Goal: Check status: Check status

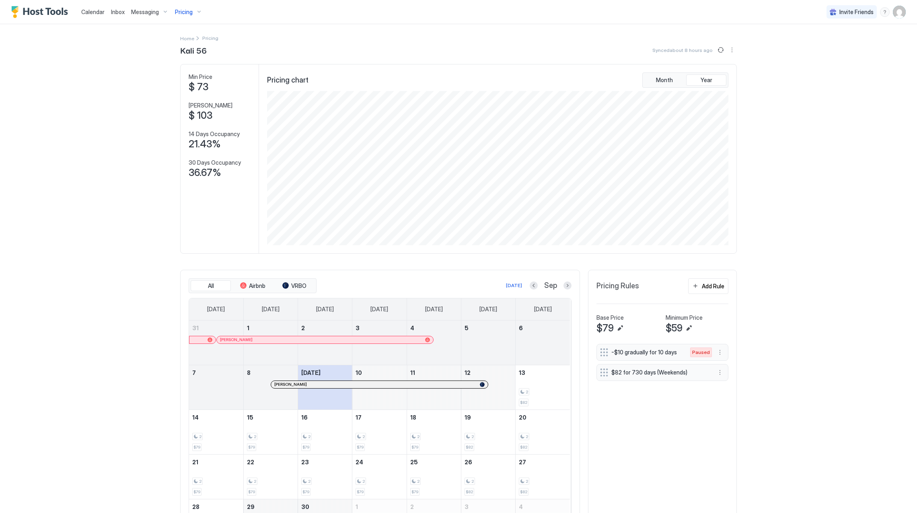
scroll to position [154, 463]
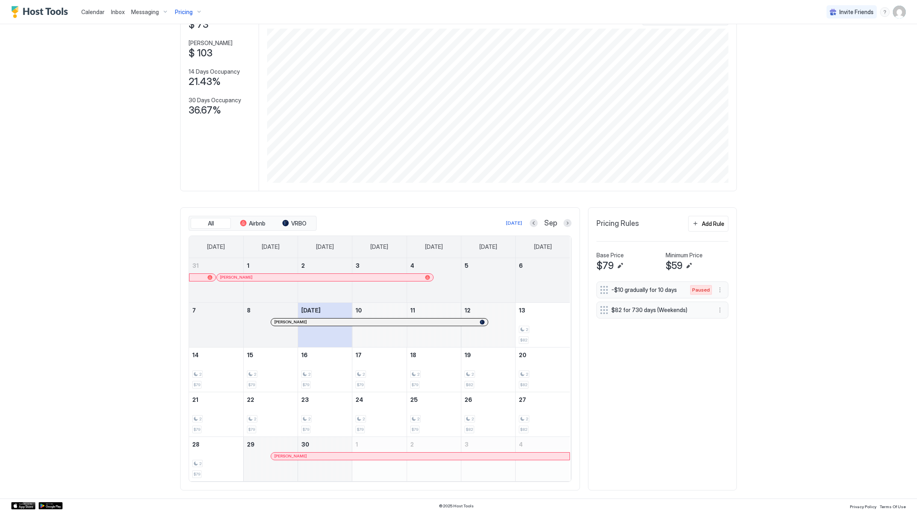
click at [195, 12] on div "Pricing" at bounding box center [189, 12] width 34 height 14
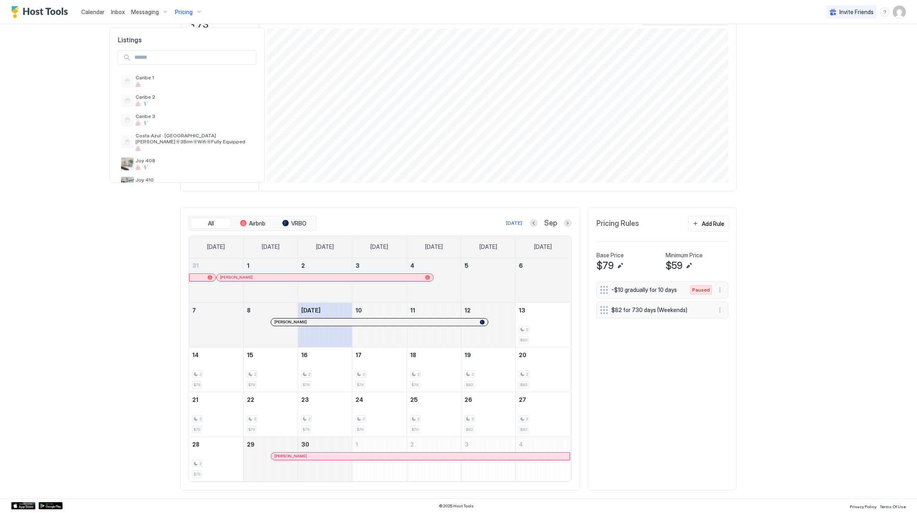
click at [62, 14] on div at bounding box center [458, 256] width 917 height 513
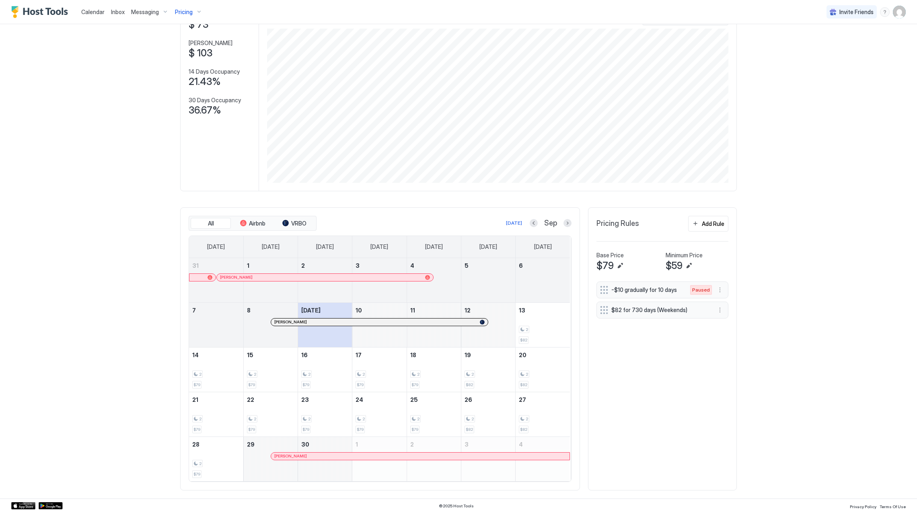
click at [60, 12] on img "Host Tools Logo" at bounding box center [41, 12] width 60 height 12
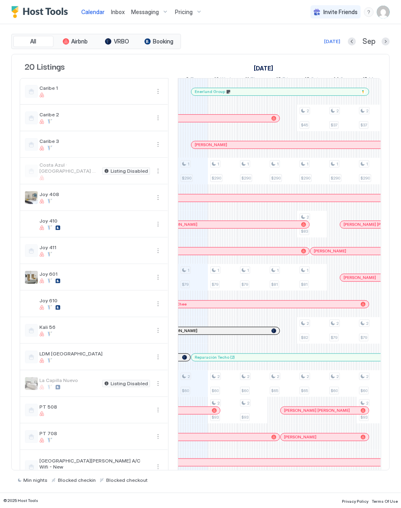
click at [177, 13] on span "Pricing" at bounding box center [184, 11] width 18 height 7
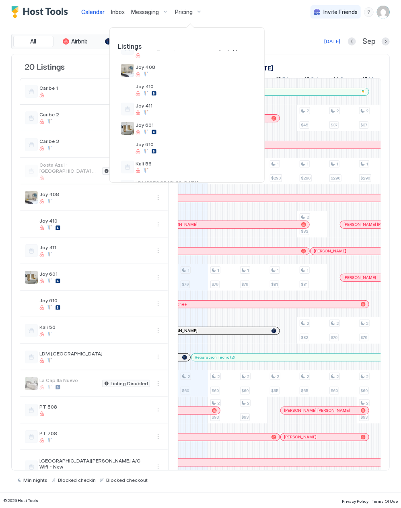
scroll to position [89, 0]
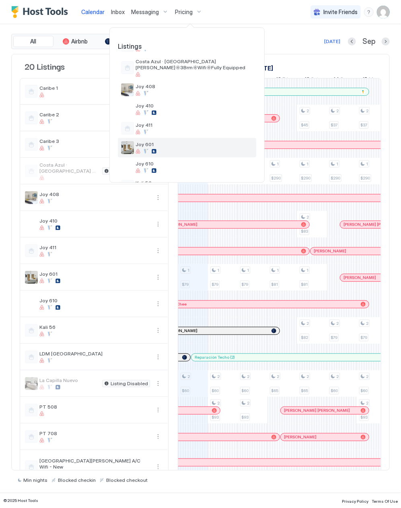
click at [173, 152] on div at bounding box center [194, 151] width 117 height 5
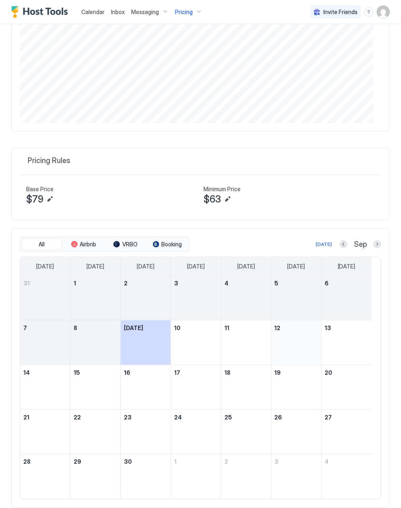
scroll to position [184, 0]
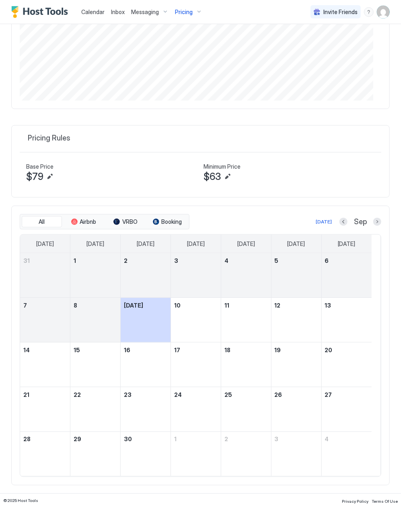
click at [331, 220] on div "[DATE] Sep" at bounding box center [286, 222] width 190 height 10
click at [340, 220] on button "Previous month" at bounding box center [344, 222] width 8 height 8
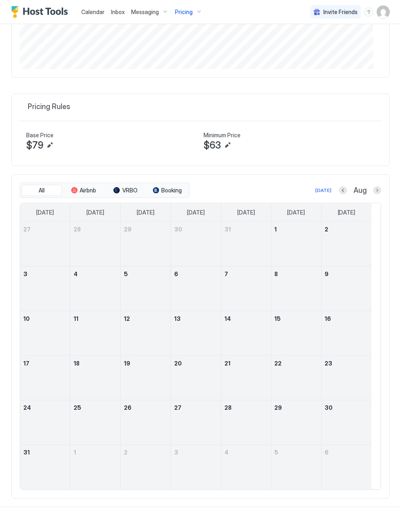
scroll to position [229, 0]
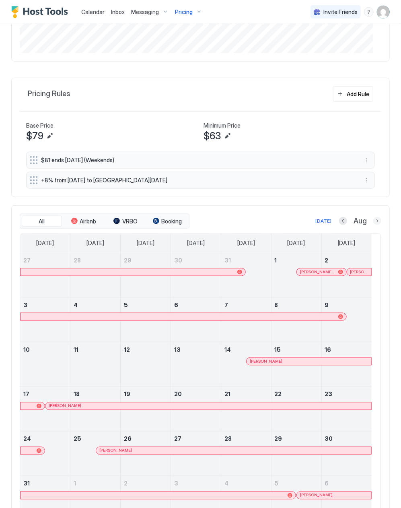
click at [373, 223] on button "Next month" at bounding box center [377, 221] width 8 height 8
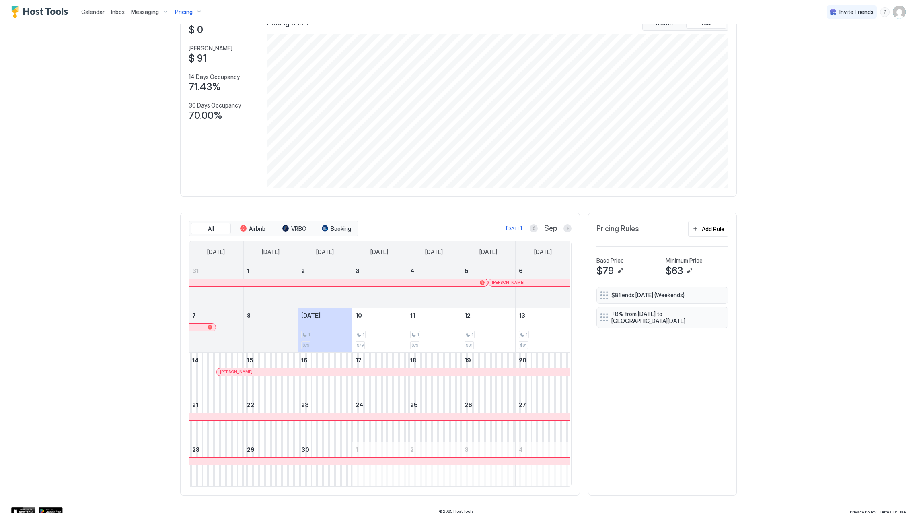
scroll to position [64, 0]
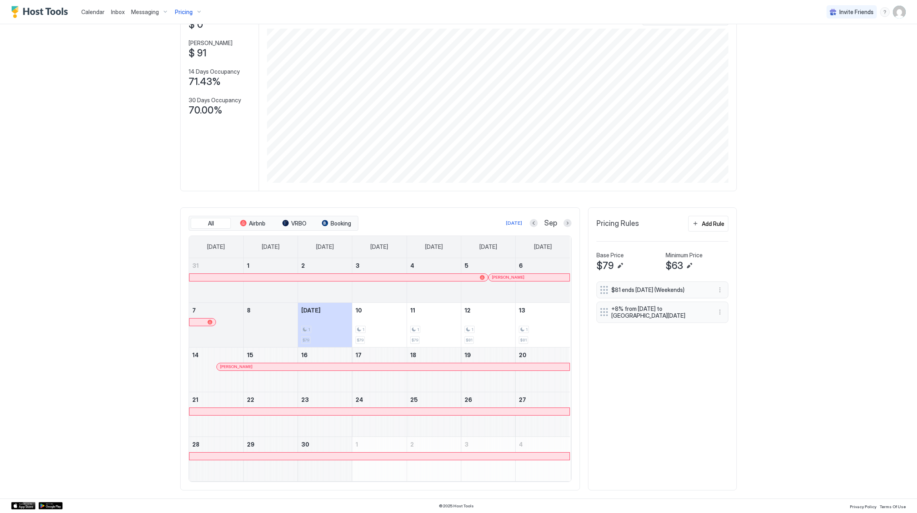
click at [461, 275] on div at bounding box center [464, 277] width 6 height 6
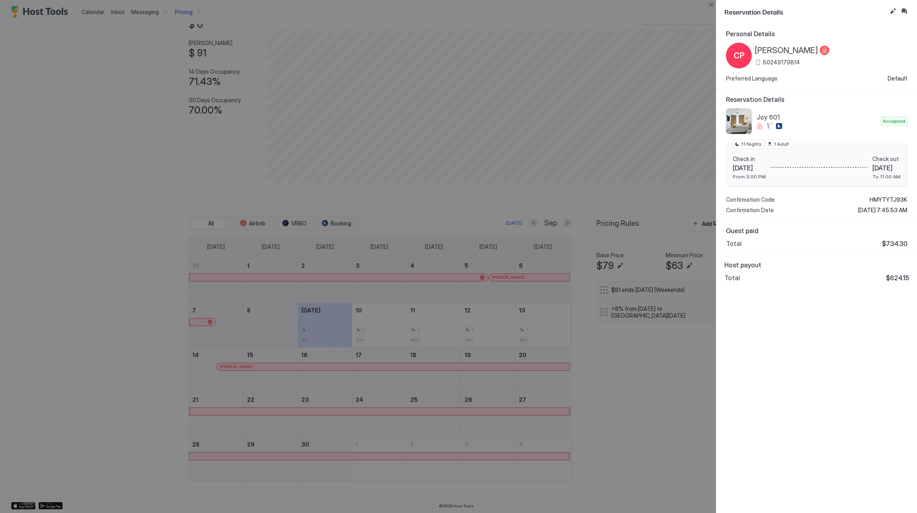
click at [540, 382] on div at bounding box center [458, 256] width 917 height 513
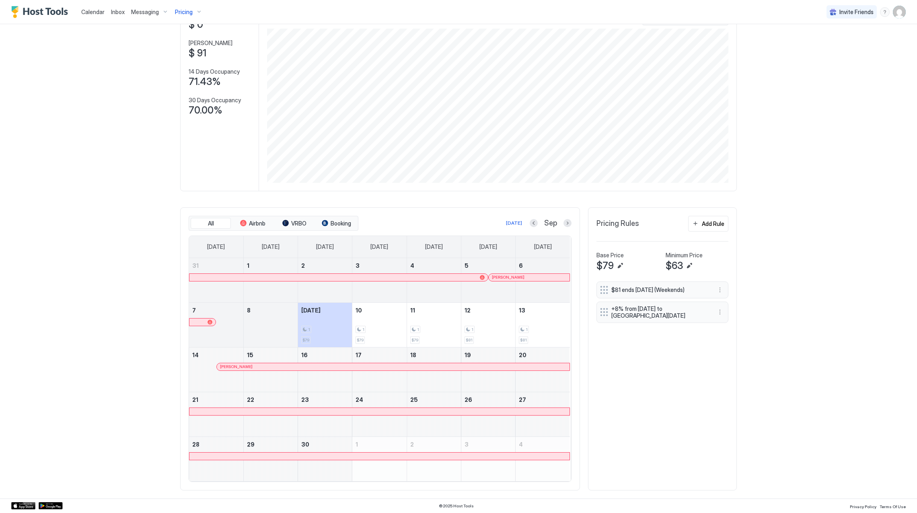
click at [512, 276] on div at bounding box center [515, 277] width 6 height 6
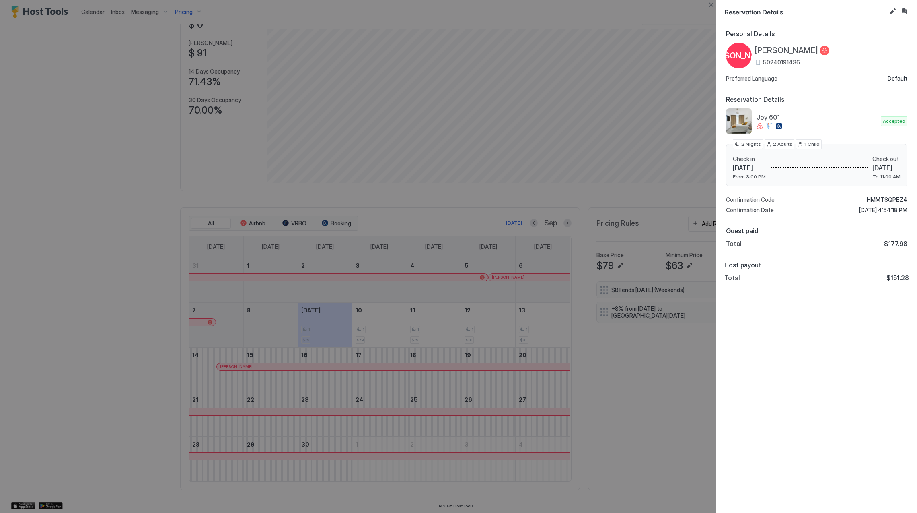
click at [783, 51] on span "[PERSON_NAME]" at bounding box center [786, 50] width 63 height 10
click at [881, 198] on span "HMMTSQPEZ4" at bounding box center [887, 199] width 41 height 7
click at [880, 197] on span "HMMTSQPEZ4" at bounding box center [887, 199] width 41 height 7
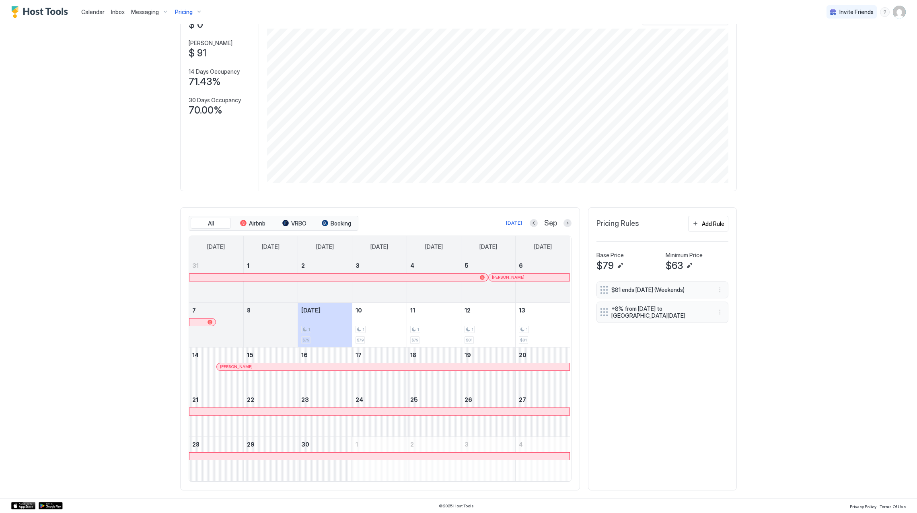
click at [335, 365] on div at bounding box center [338, 366] width 6 height 6
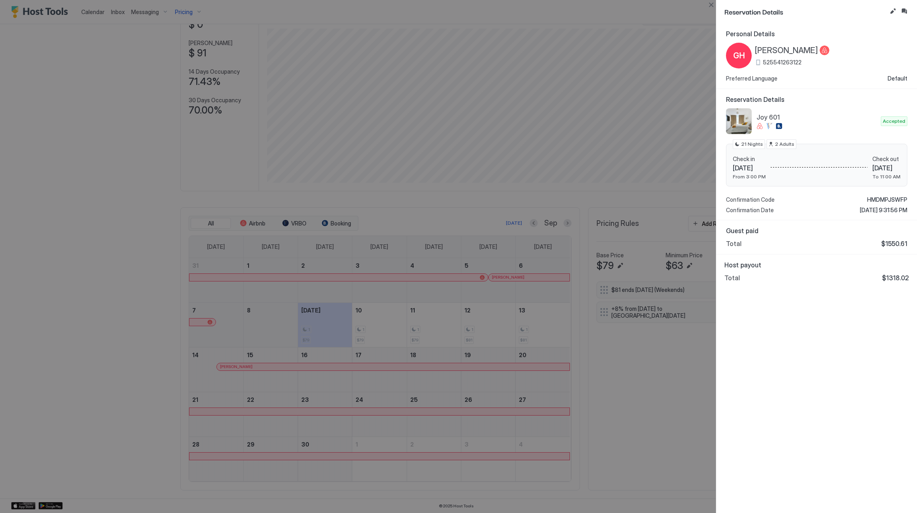
click at [816, 52] on span "[PERSON_NAME]" at bounding box center [786, 50] width 63 height 10
click at [886, 196] on span "HMDMPJSWFP" at bounding box center [887, 199] width 40 height 7
click at [591, 145] on div at bounding box center [458, 256] width 917 height 513
click at [464, 119] on div at bounding box center [458, 256] width 917 height 513
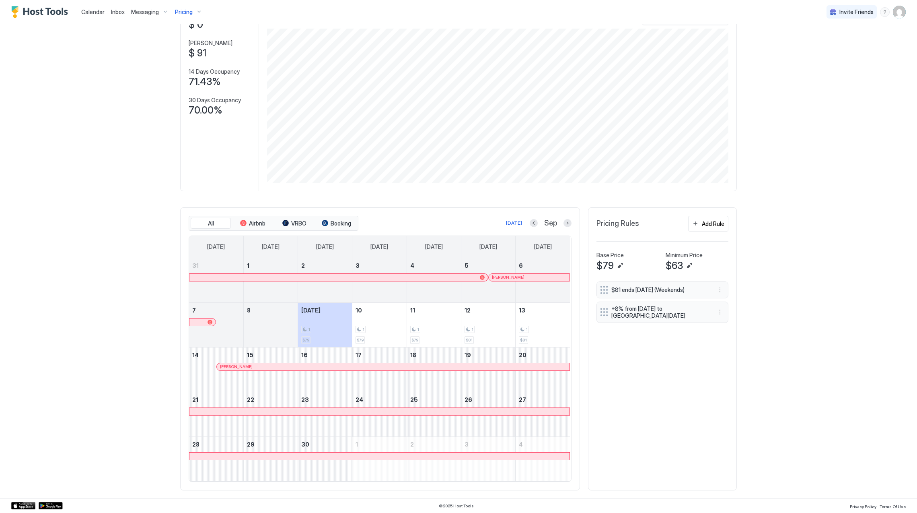
click at [188, 8] on span "Pricing" at bounding box center [184, 11] width 18 height 7
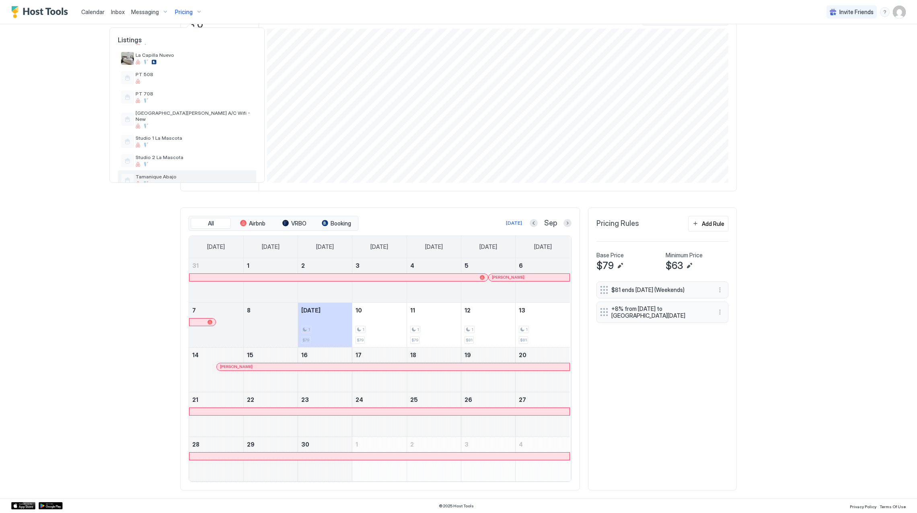
scroll to position [268, 0]
click at [197, 115] on div at bounding box center [194, 117] width 117 height 5
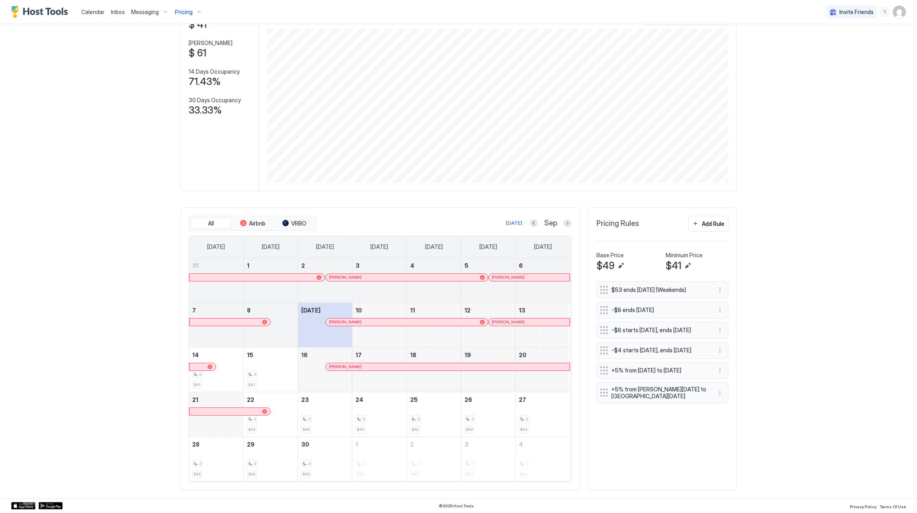
click at [385, 276] on div at bounding box center [388, 277] width 6 height 6
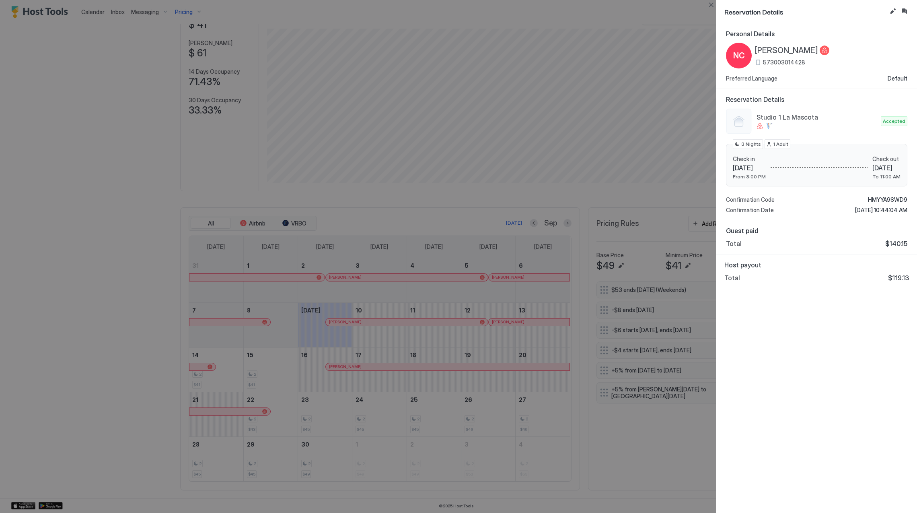
click at [774, 50] on span "[PERSON_NAME]" at bounding box center [786, 50] width 63 height 10
click at [876, 199] on span "HMYYA9SWD9" at bounding box center [887, 199] width 39 height 7
click at [876, 195] on div "Studio 1 La Mascota Accepted Check in [DATE] From 3:00 PM Check out [DATE] To 1…" at bounding box center [816, 160] width 181 height 105
click at [875, 199] on span "HMYYA9SWD9" at bounding box center [887, 199] width 39 height 7
click at [779, 323] on div "Personal Details NC [PERSON_NAME] 573003014428 Preferred Language Default Reser…" at bounding box center [817, 267] width 201 height 489
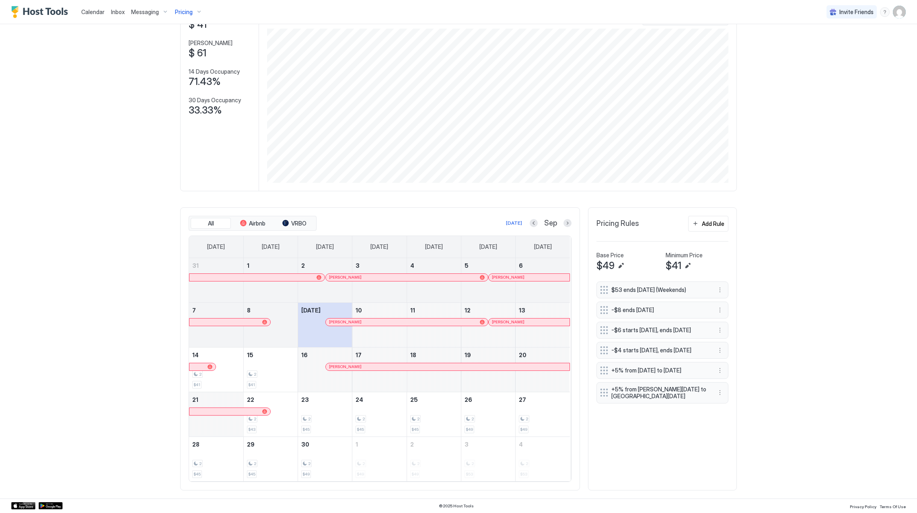
click at [499, 279] on div "[PERSON_NAME]" at bounding box center [529, 277] width 81 height 7
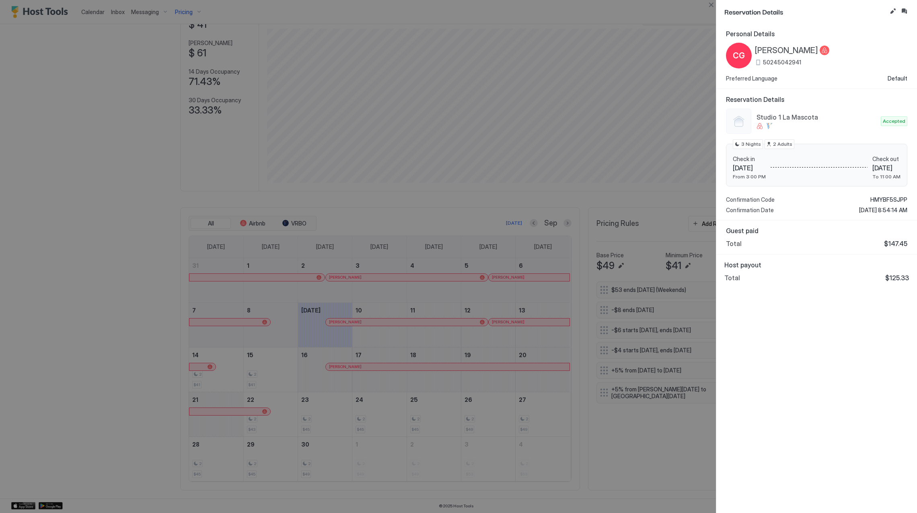
click at [763, 48] on span "[PERSON_NAME]" at bounding box center [786, 50] width 63 height 10
click at [878, 195] on div "Studio 1 La Mascota Accepted Check in [DATE] From 3:00 PM Check out [DATE] To 1…" at bounding box center [816, 160] width 181 height 105
click at [879, 197] on span "HMYBF5SJPP" at bounding box center [889, 199] width 37 height 7
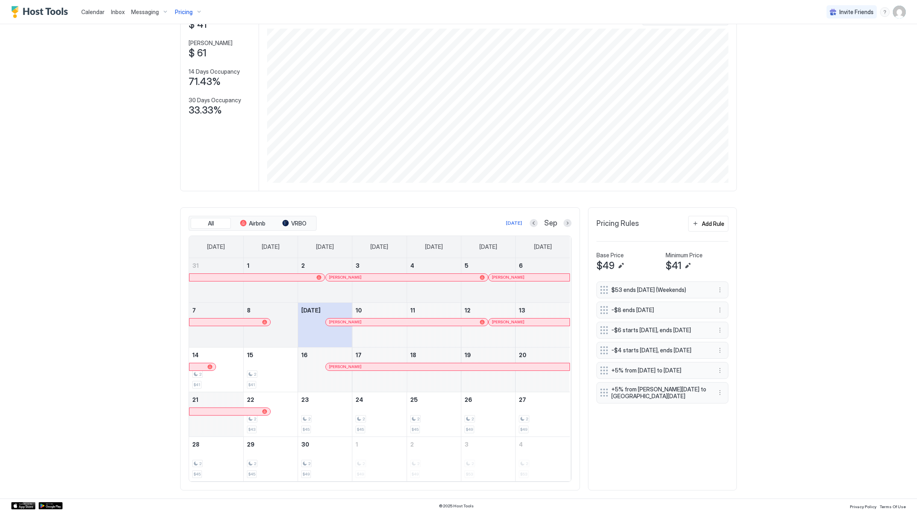
click at [346, 324] on div "[PERSON_NAME]" at bounding box center [407, 321] width 162 height 7
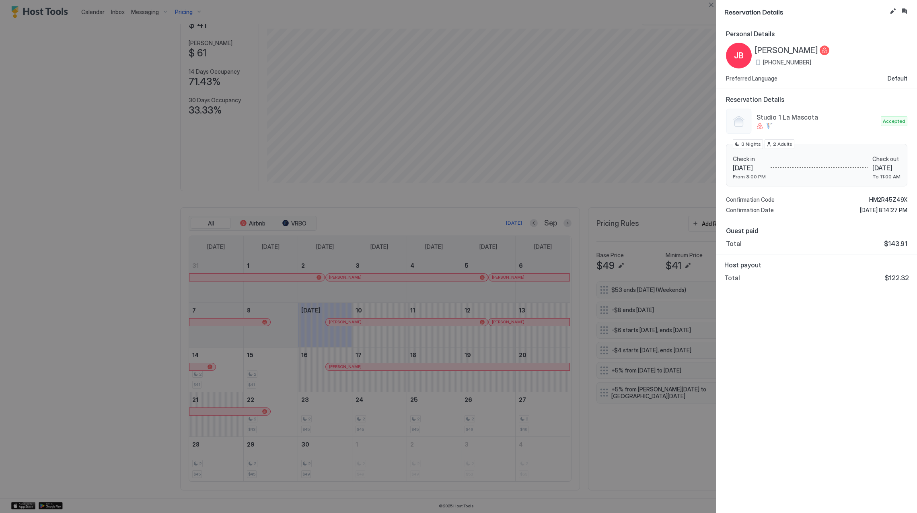
click at [779, 53] on span "[PERSON_NAME]" at bounding box center [786, 50] width 63 height 10
click at [779, 50] on span "[PERSON_NAME]" at bounding box center [786, 50] width 63 height 10
click at [884, 200] on span "HM2R45Z49X" at bounding box center [888, 199] width 38 height 7
click at [856, 328] on div "Personal Details [PERSON_NAME] [PHONE_NUMBER] Preferred Language Default Reserv…" at bounding box center [817, 267] width 201 height 489
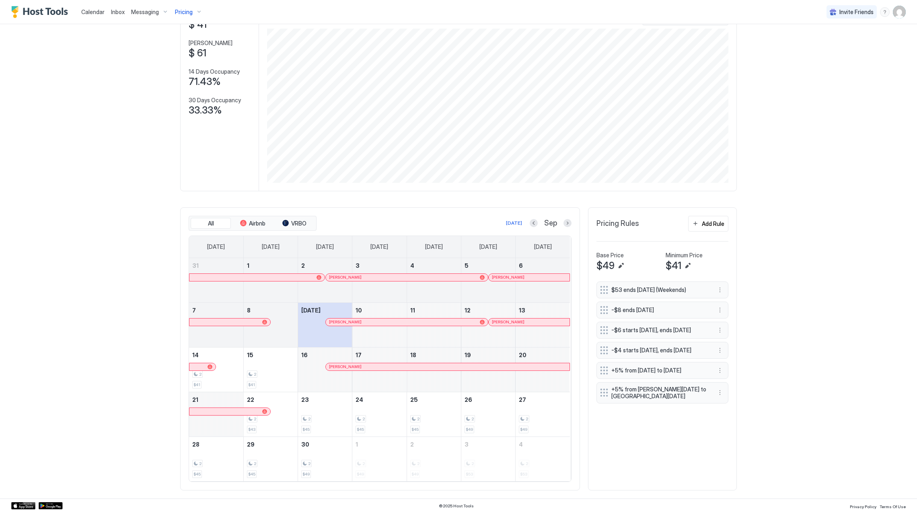
click at [508, 323] on div at bounding box center [511, 322] width 6 height 6
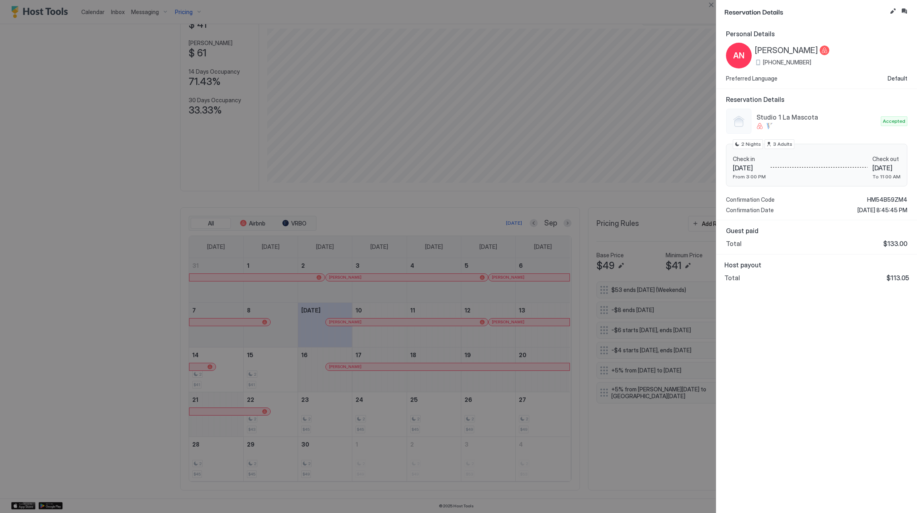
click at [782, 47] on span "[PERSON_NAME]" at bounding box center [786, 50] width 63 height 10
click at [880, 198] on span "HM54B59ZM4" at bounding box center [887, 199] width 40 height 7
click at [838, 321] on div "Personal Details AN [PERSON_NAME] [PHONE_NUMBER] Preferred Language Default Res…" at bounding box center [817, 267] width 201 height 489
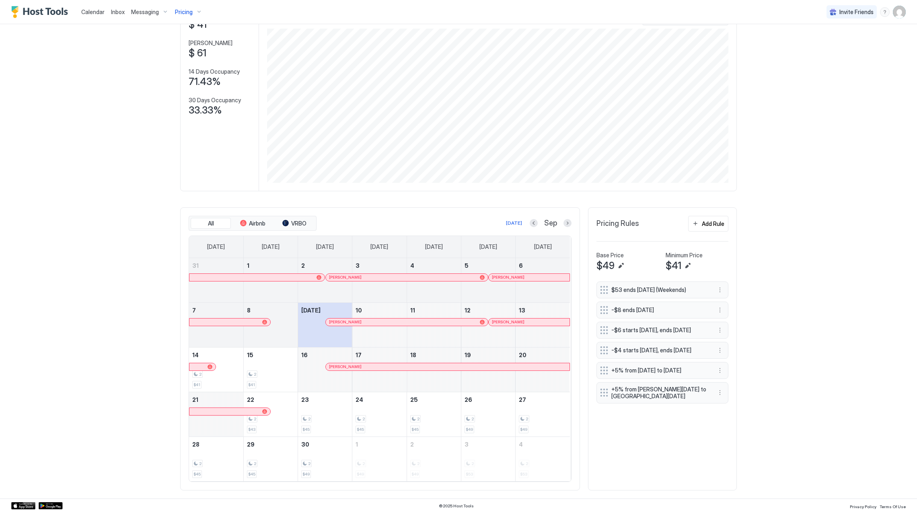
click at [367, 366] on div at bounding box center [370, 366] width 6 height 6
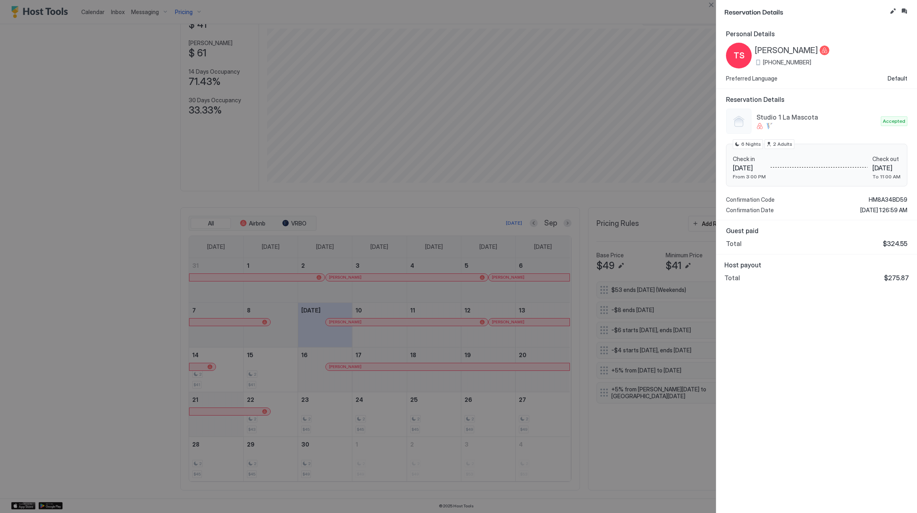
click at [786, 49] on span "[PERSON_NAME]" at bounding box center [786, 50] width 63 height 10
click at [884, 197] on span "HM8A34BD59" at bounding box center [888, 199] width 39 height 7
click at [484, 389] on div at bounding box center [458, 256] width 917 height 513
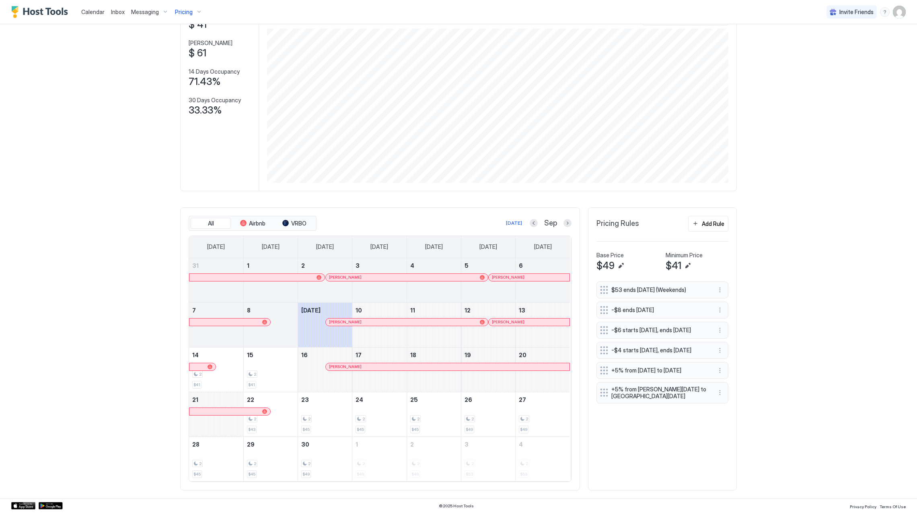
click at [182, 9] on span "Pricing" at bounding box center [184, 11] width 18 height 7
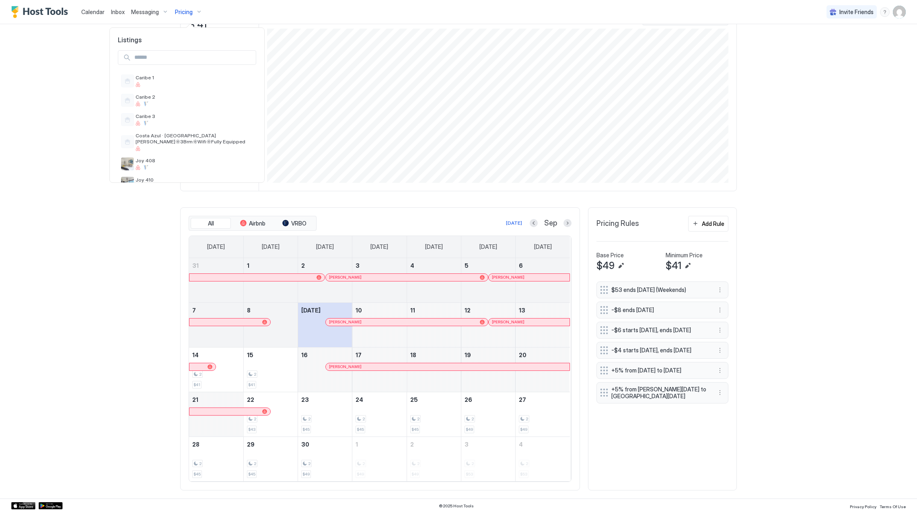
scroll to position [288, 0]
click at [211, 106] on span "Studio 2 La Mascota" at bounding box center [194, 109] width 117 height 6
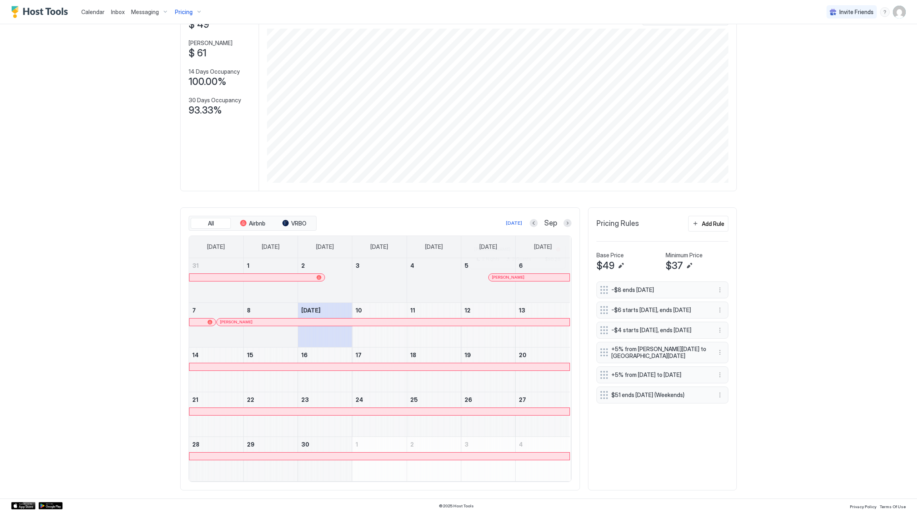
click at [515, 277] on div at bounding box center [518, 277] width 6 height 6
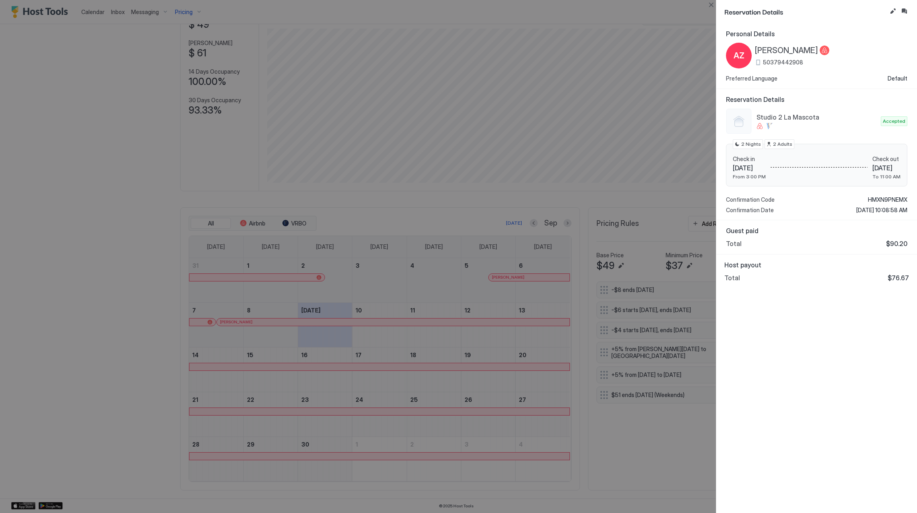
click at [791, 51] on span "[PERSON_NAME]" at bounding box center [786, 50] width 63 height 10
click at [871, 194] on div "Studio 2 La Mascota Accepted Check in [DATE] From 3:00 PM Check out [DATE] To 1…" at bounding box center [816, 160] width 181 height 105
click at [873, 197] on span "HMXN9PNEMX" at bounding box center [887, 199] width 39 height 7
click at [377, 347] on div at bounding box center [458, 256] width 917 height 513
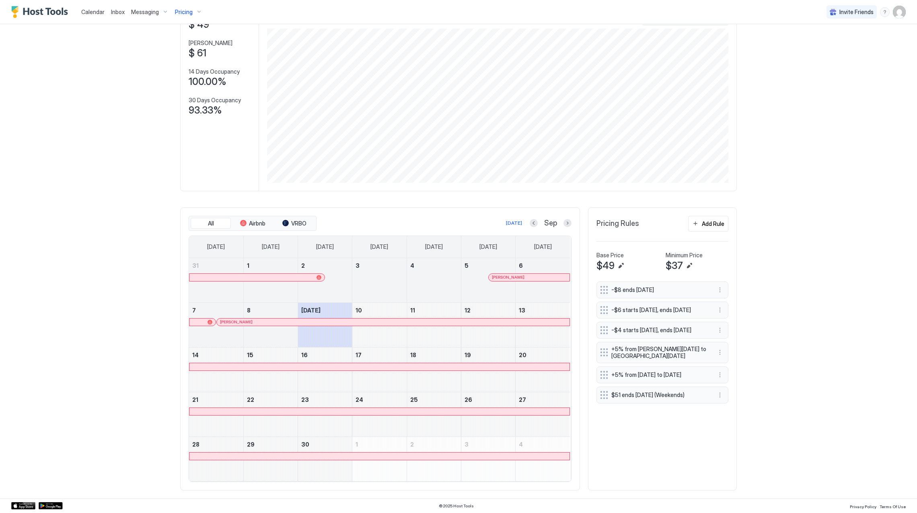
click at [321, 321] on div at bounding box center [324, 322] width 6 height 6
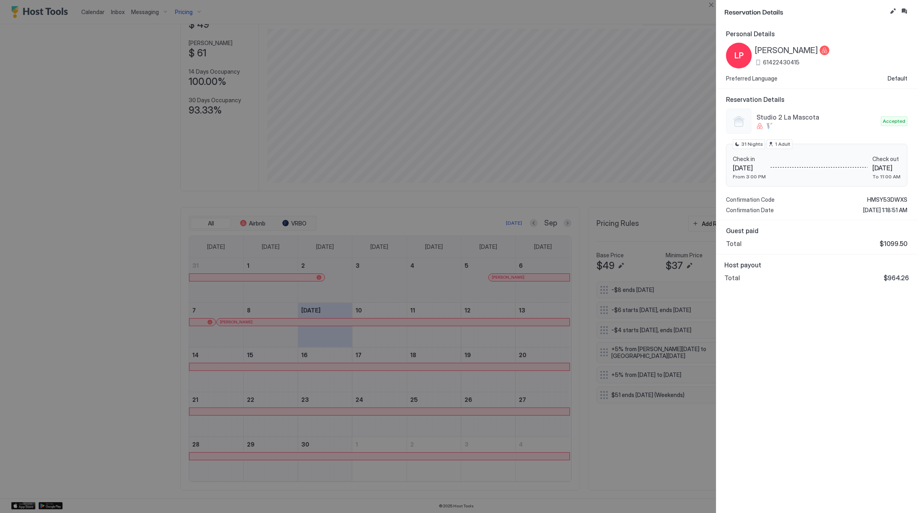
click at [784, 47] on span "[PERSON_NAME]" at bounding box center [786, 50] width 63 height 10
click at [883, 196] on span "HMSY53DWXS" at bounding box center [887, 199] width 40 height 7
click at [532, 137] on div at bounding box center [458, 256] width 917 height 513
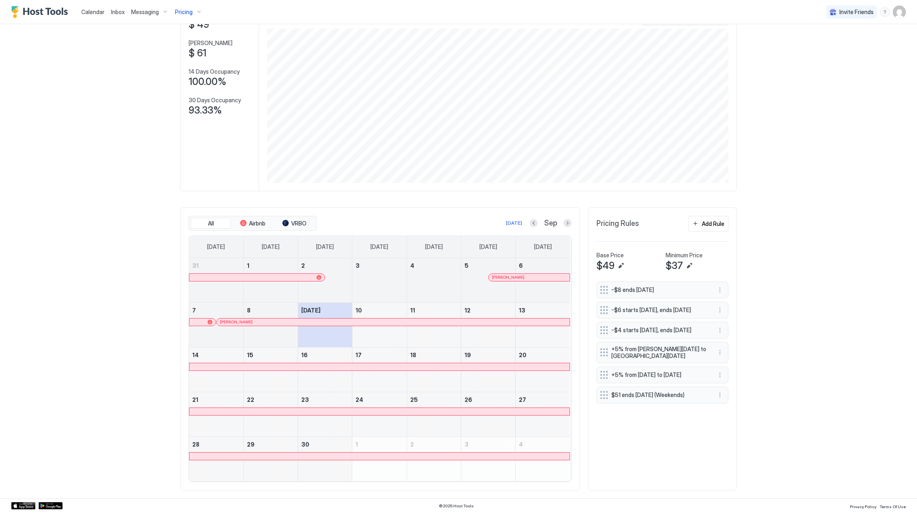
click at [782, 198] on div "Calendar Inbox Messaging Pricing Invite Friends IA Home Pricing Studio 2 La Mas…" at bounding box center [458, 256] width 917 height 513
click at [190, 18] on button "Pricing" at bounding box center [189, 12] width 34 height 24
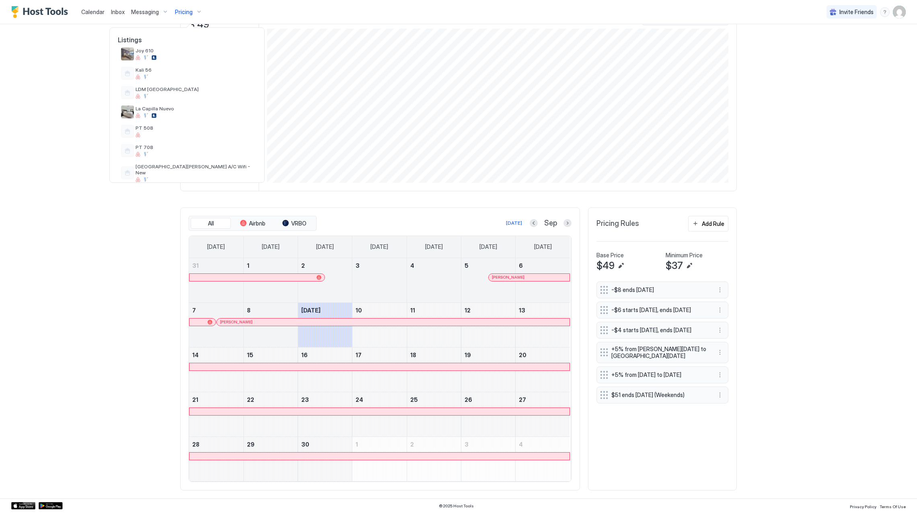
scroll to position [181, 0]
click at [161, 100] on div at bounding box center [194, 102] width 117 height 5
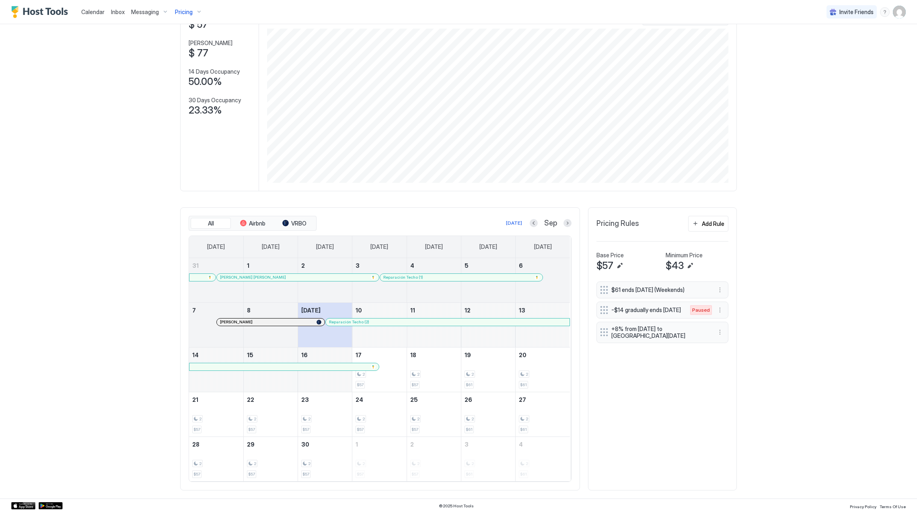
click at [260, 277] on div at bounding box center [263, 277] width 6 height 6
click at [457, 274] on div "Reparación Techo (1)" at bounding box center [461, 277] width 163 height 7
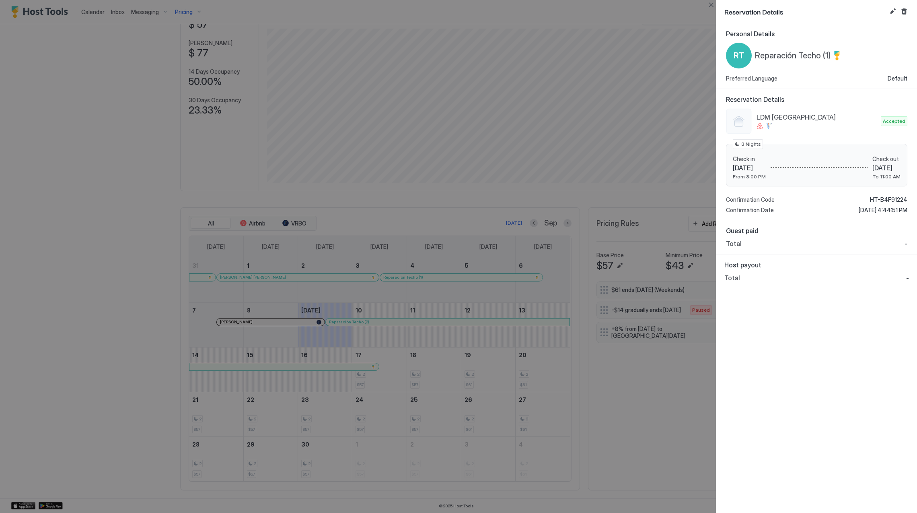
click at [802, 57] on span "Reparación Techo (1)" at bounding box center [793, 56] width 76 height 10
click at [886, 200] on span "HT-B4F91224" at bounding box center [888, 199] width 37 height 7
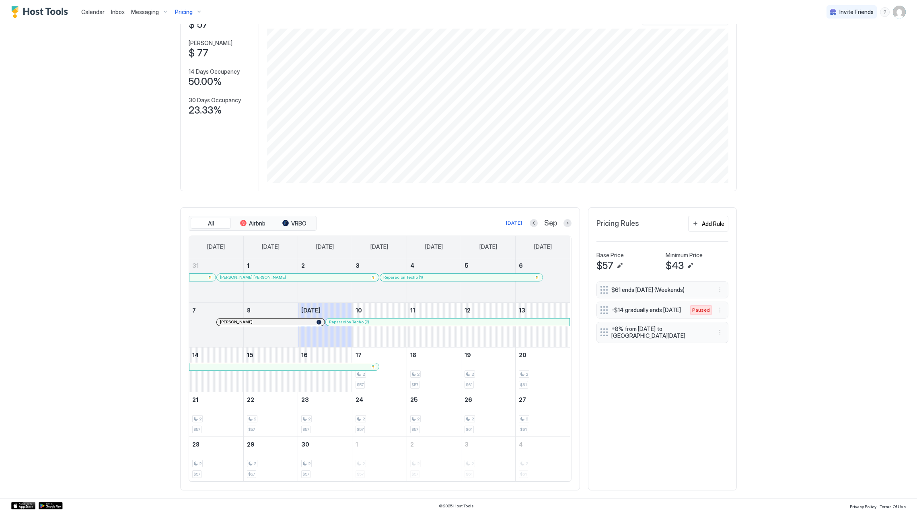
click at [245, 322] on div at bounding box center [248, 322] width 6 height 6
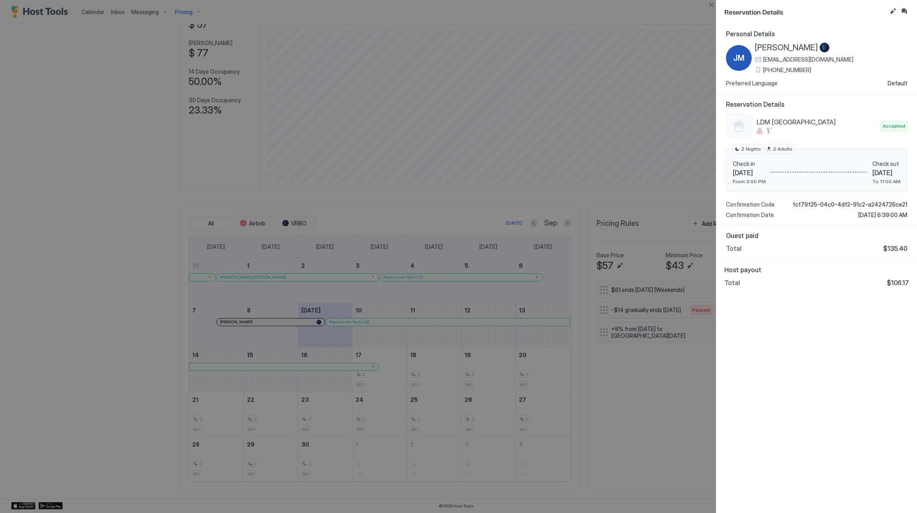
click at [791, 49] on span "[PERSON_NAME]" at bounding box center [786, 48] width 63 height 10
click at [841, 350] on div "Personal Details [PERSON_NAME] [EMAIL_ADDRESS][DOMAIN_NAME] [PHONE_NUMBER] Pref…" at bounding box center [817, 267] width 201 height 489
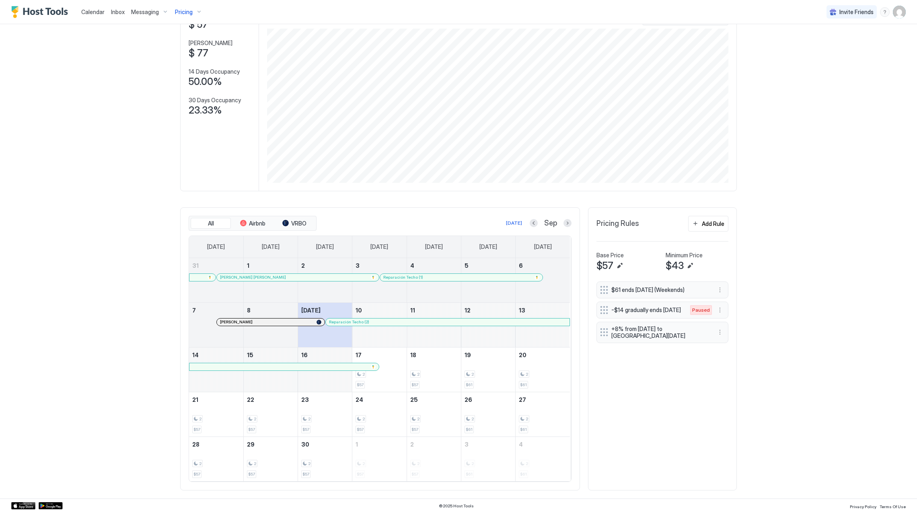
click at [387, 322] on div at bounding box center [390, 322] width 6 height 6
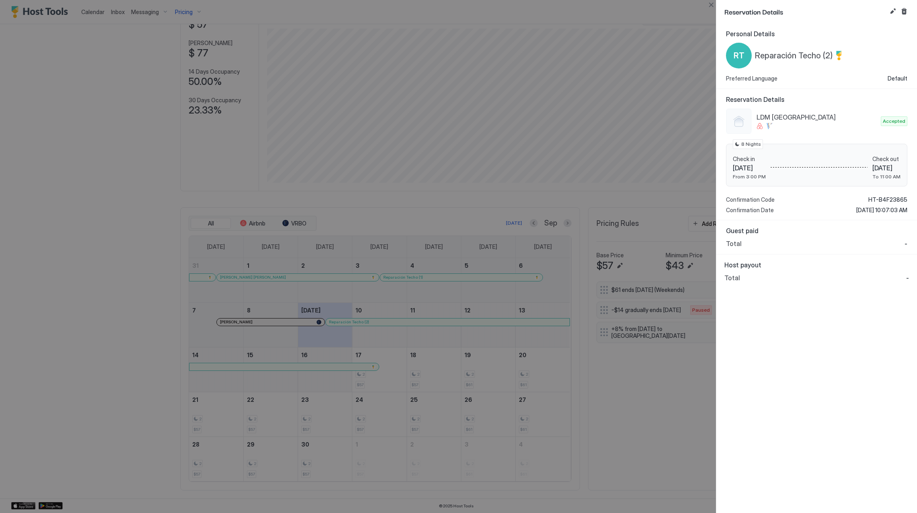
click at [801, 61] on div "RT Reparación Techo (2)" at bounding box center [785, 56] width 118 height 26
click at [802, 52] on span "Reparación Techo (2)" at bounding box center [794, 56] width 78 height 10
click at [878, 200] on span "HT-B4F23865" at bounding box center [888, 199] width 39 height 7
click at [402, 192] on div at bounding box center [458, 256] width 917 height 513
